Goal: Task Accomplishment & Management: Manage account settings

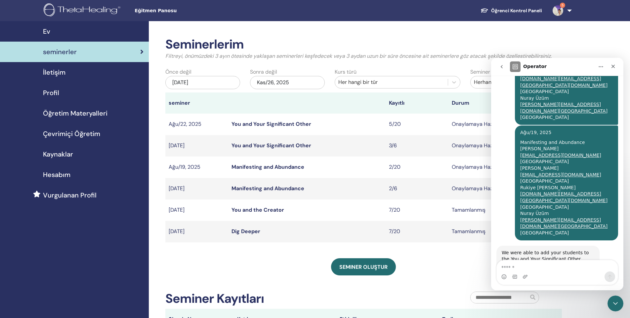
scroll to position [543, 0]
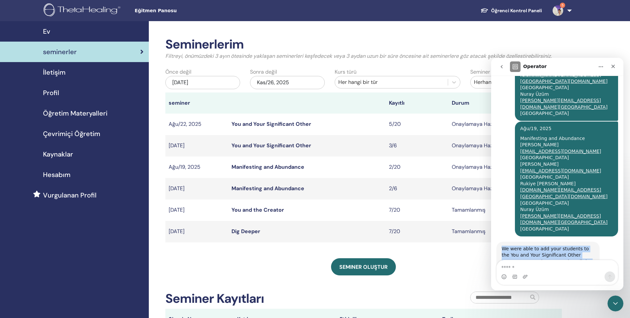
drag, startPoint x: 545, startPoint y: 240, endPoint x: 502, endPoint y: 196, distance: 61.2
click at [501, 242] on div "We were able to add your students to the You and Your Significant Other event. …" at bounding box center [547, 270] width 103 height 57
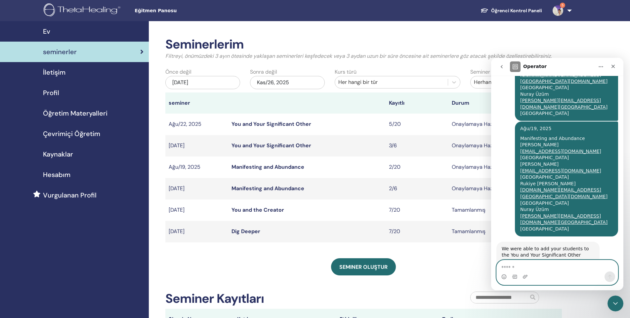
click at [527, 265] on textarea "Mesaj…" at bounding box center [557, 266] width 121 height 11
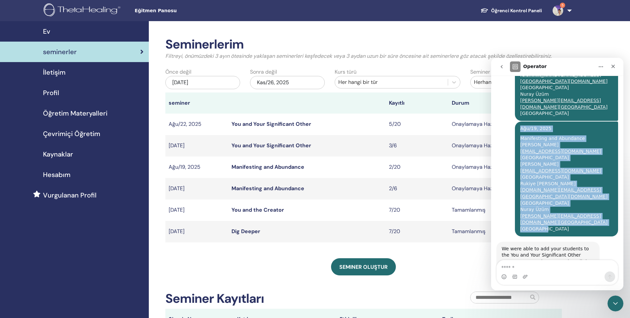
drag, startPoint x: 569, startPoint y: 178, endPoint x: 553, endPoint y: 90, distance: 89.4
click at [553, 126] on div "[DATE] Manifesting and Abundance [PERSON_NAME] [EMAIL_ADDRESS][DOMAIN_NAME] tür…" at bounding box center [566, 179] width 93 height 107
copy div "[DATE] Manifesting and Abundance [PERSON_NAME] [EMAIL_ADDRESS][DOMAIN_NAME] tür…"
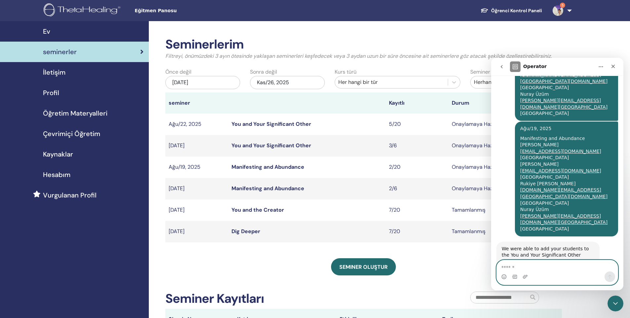
click at [522, 267] on textarea "Mesaj…" at bounding box center [557, 266] width 121 height 11
paste textarea "**********"
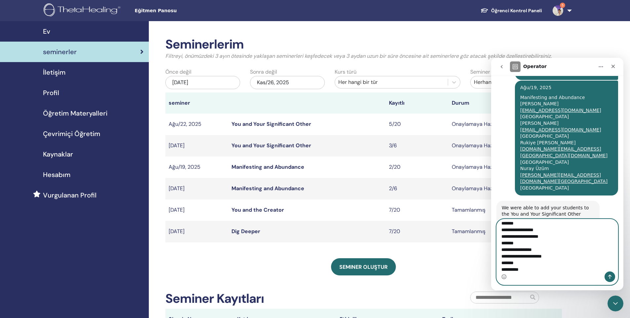
scroll to position [0, 0]
drag, startPoint x: 555, startPoint y: 226, endPoint x: 577, endPoint y: 225, distance: 22.5
click at [577, 225] on textarea "**********" at bounding box center [557, 246] width 121 height 52
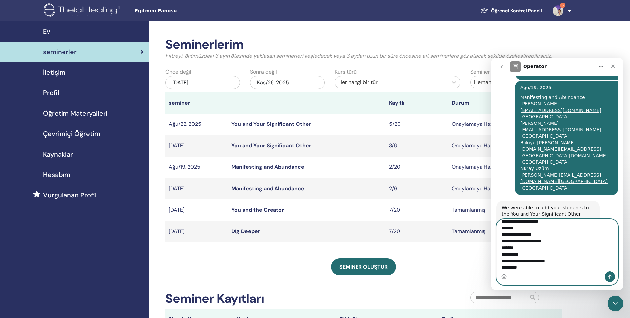
type textarea "**********"
click at [605, 277] on button "Bir mesaj gönder…" at bounding box center [609, 277] width 11 height 11
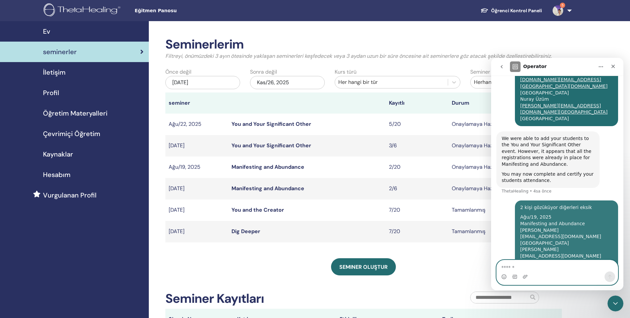
scroll to position [657, 0]
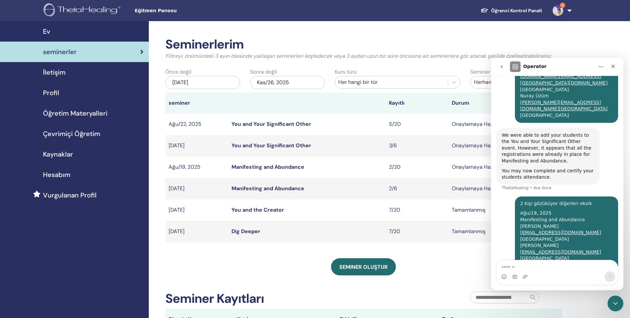
click at [331, 123] on td "You and Your Significant Other" at bounding box center [306, 124] width 157 height 21
click at [501, 67] on icon "go back" at bounding box center [502, 66] width 2 height 3
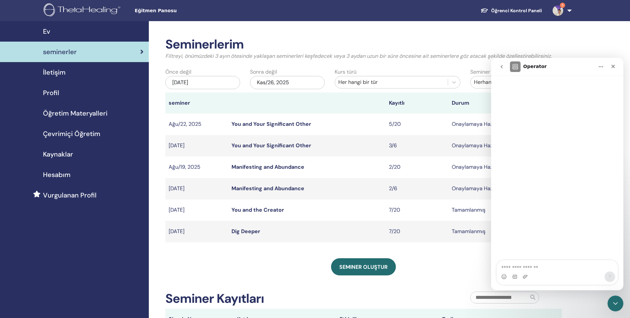
scroll to position [0, 0]
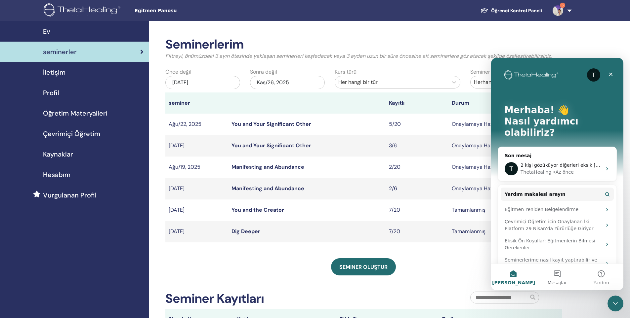
click at [304, 270] on div "Seminer oluştur" at bounding box center [363, 267] width 396 height 17
click at [611, 71] on div "Kapat" at bounding box center [611, 74] width 12 height 12
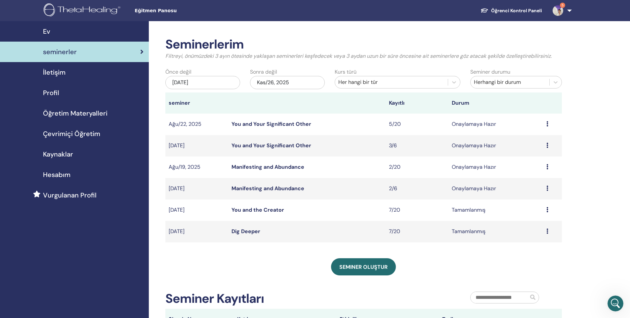
click at [548, 124] on icon at bounding box center [547, 123] width 2 height 5
click at [471, 126] on td "Onaylamaya Hazır" at bounding box center [495, 124] width 94 height 21
click at [548, 124] on div "Ön izleme Düzenlemek katılımcılar İptal" at bounding box center [552, 124] width 12 height 8
click at [535, 149] on link "katılımcılar" at bounding box center [530, 149] width 27 height 7
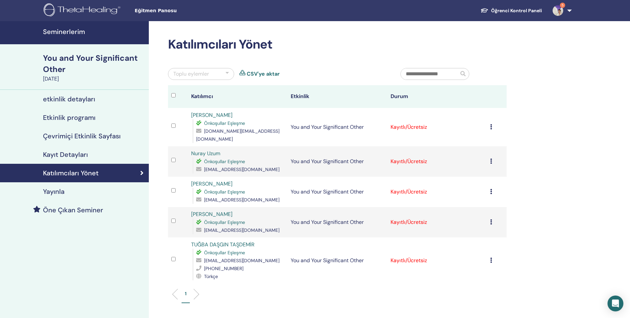
click at [490, 124] on icon at bounding box center [491, 126] width 2 height 5
click at [486, 188] on link "Sertifikayı İndir" at bounding box center [474, 191] width 36 height 7
click at [491, 159] on icon at bounding box center [491, 161] width 2 height 5
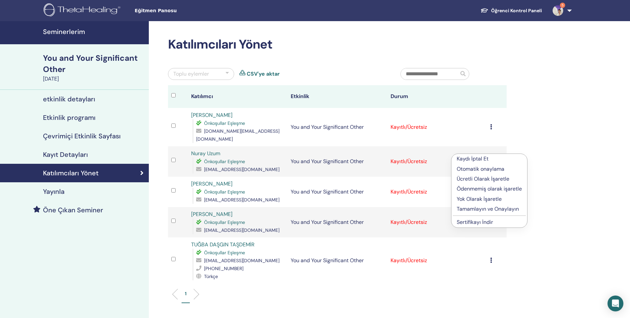
click at [481, 219] on link "Sertifikayı İndir" at bounding box center [475, 222] width 36 height 7
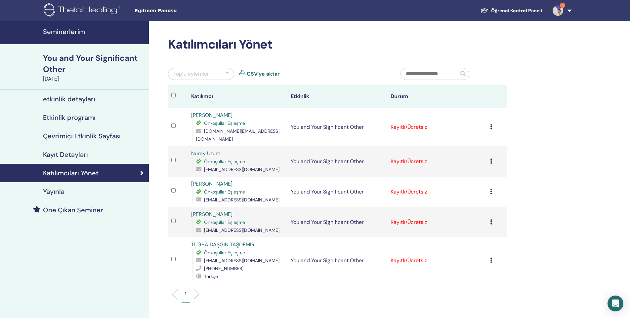
click at [490, 220] on icon at bounding box center [491, 222] width 2 height 5
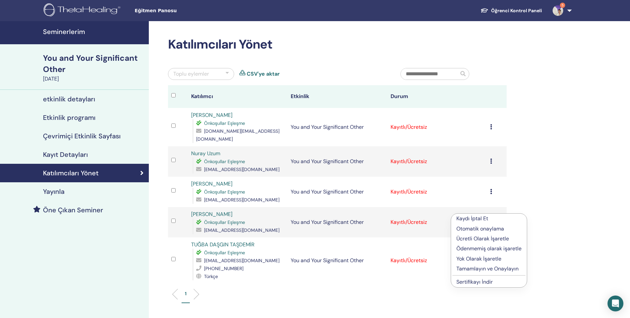
click at [474, 281] on link "Sertifikayı İndir" at bounding box center [474, 282] width 36 height 7
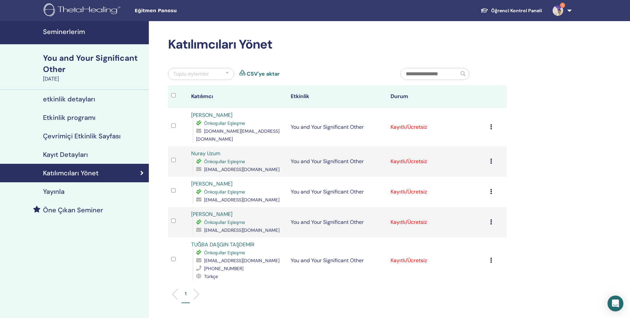
click at [491, 189] on icon at bounding box center [491, 191] width 2 height 5
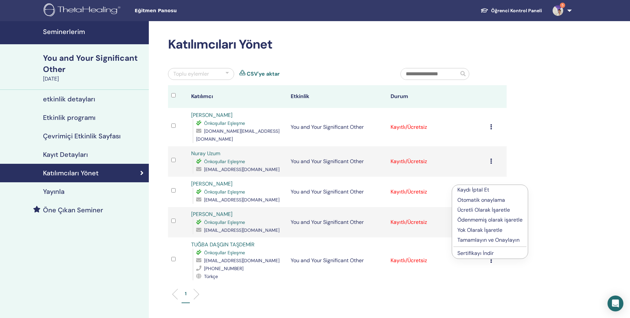
click at [478, 254] on link "Sertifikayı İndir" at bounding box center [475, 253] width 36 height 7
